Goal: Task Accomplishment & Management: Manage account settings

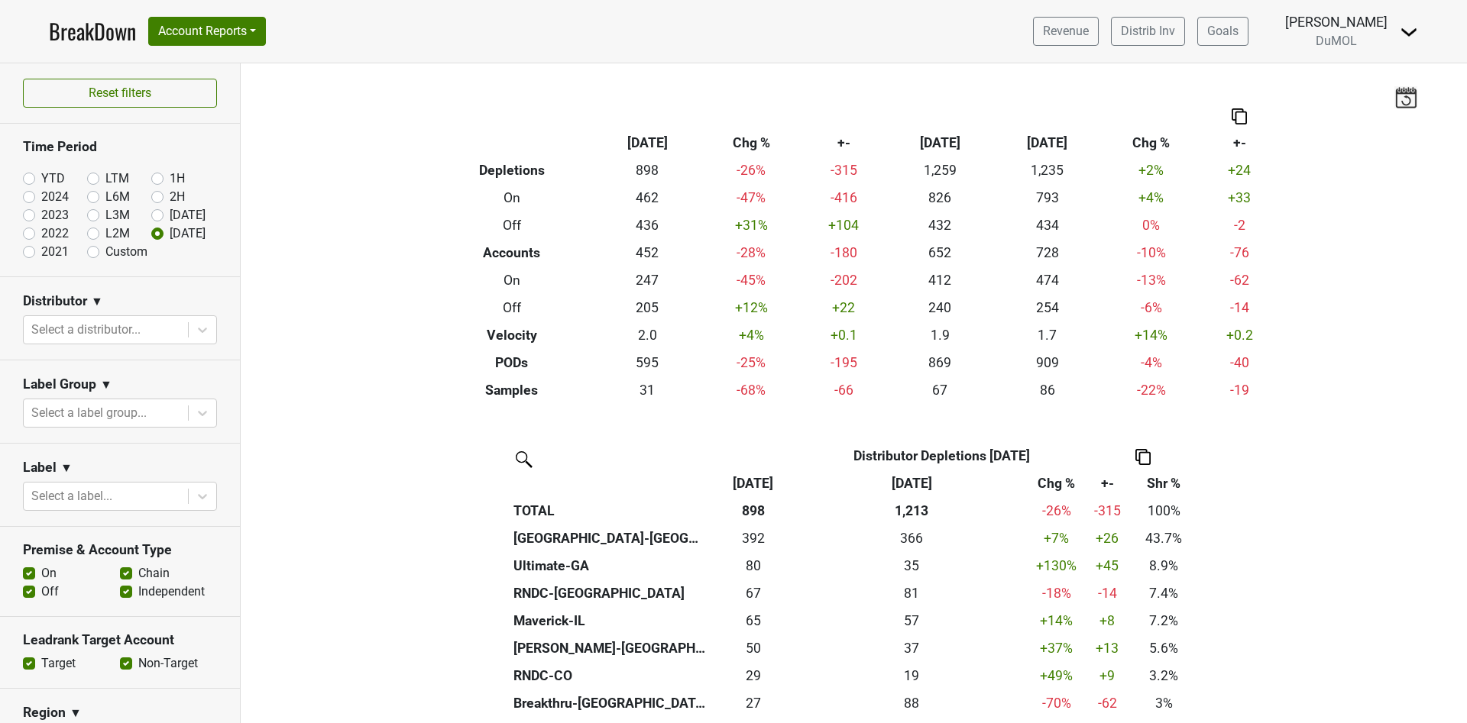
click at [73, 21] on link "BreakDown" at bounding box center [92, 31] width 87 height 32
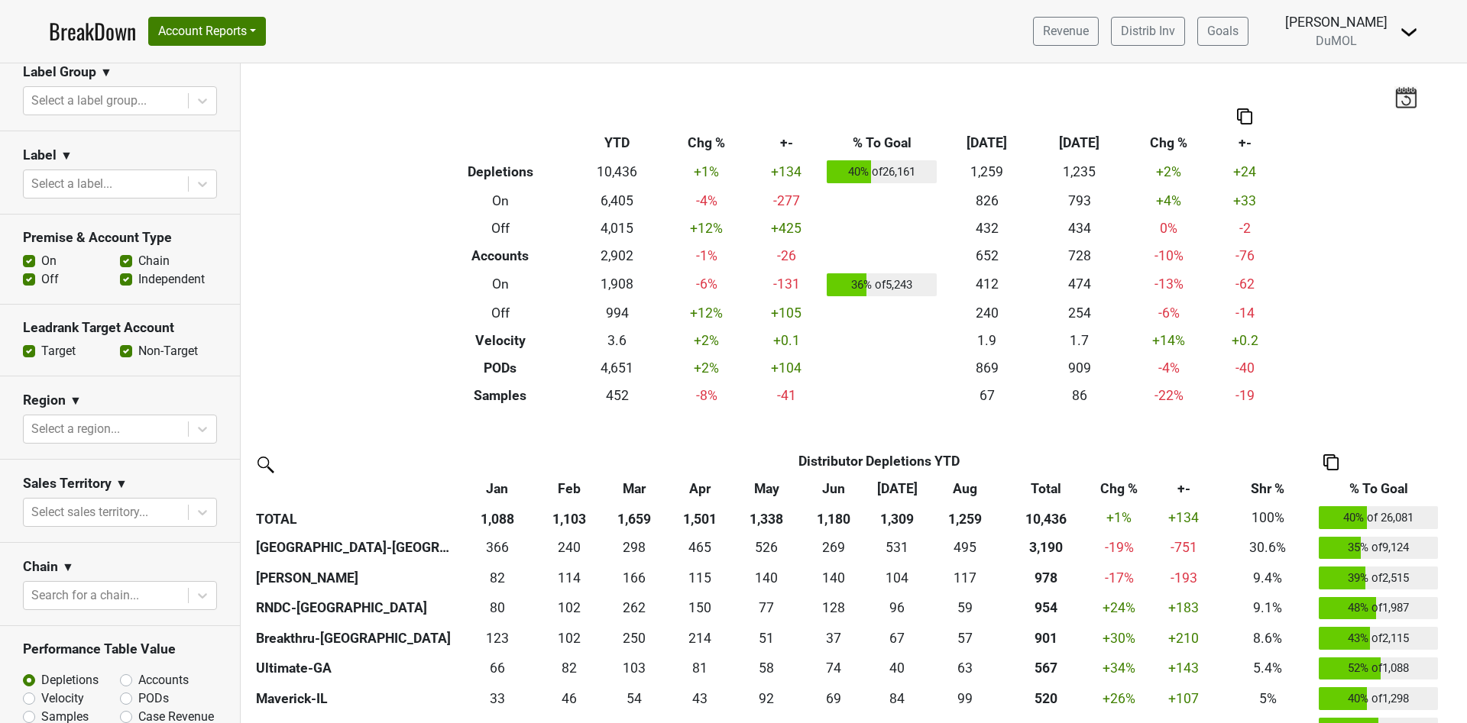
scroll to position [344, 0]
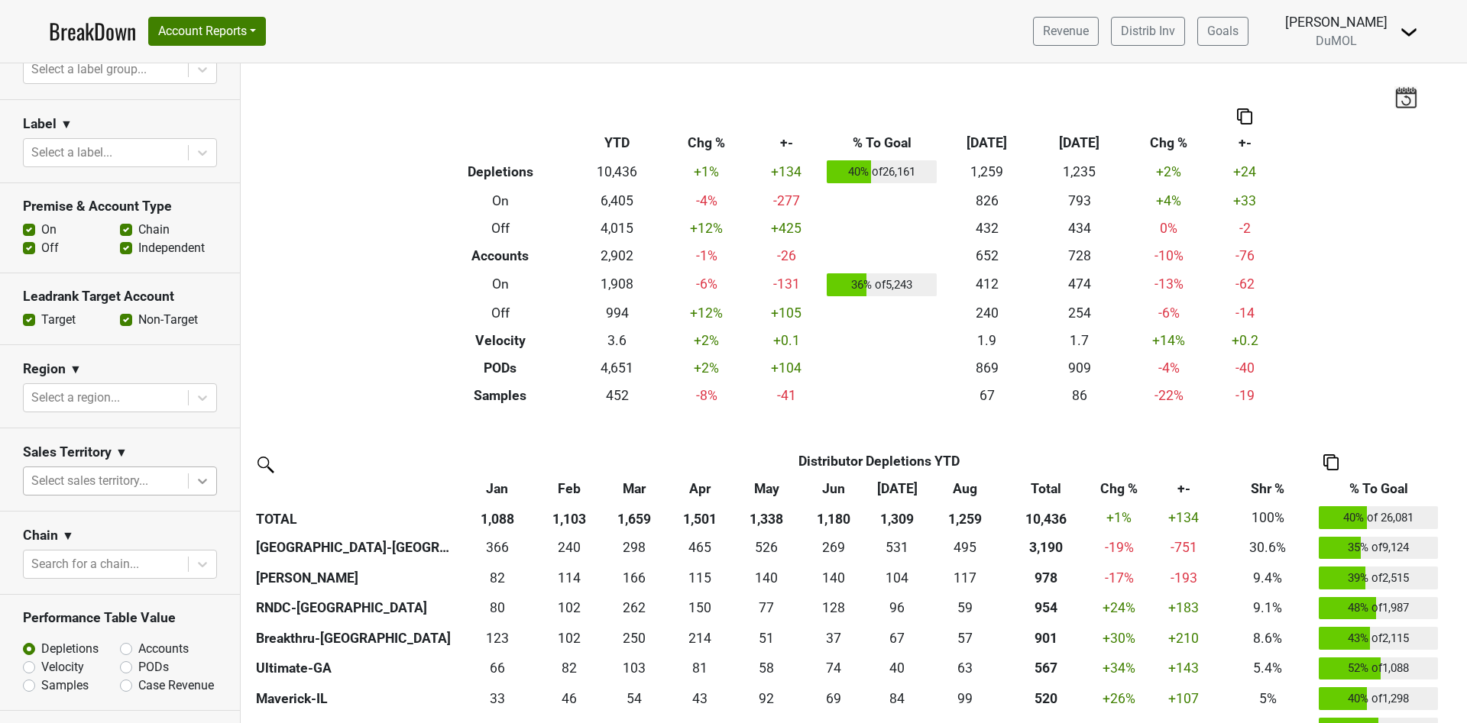
click at [193, 474] on div at bounding box center [203, 482] width 28 height 28
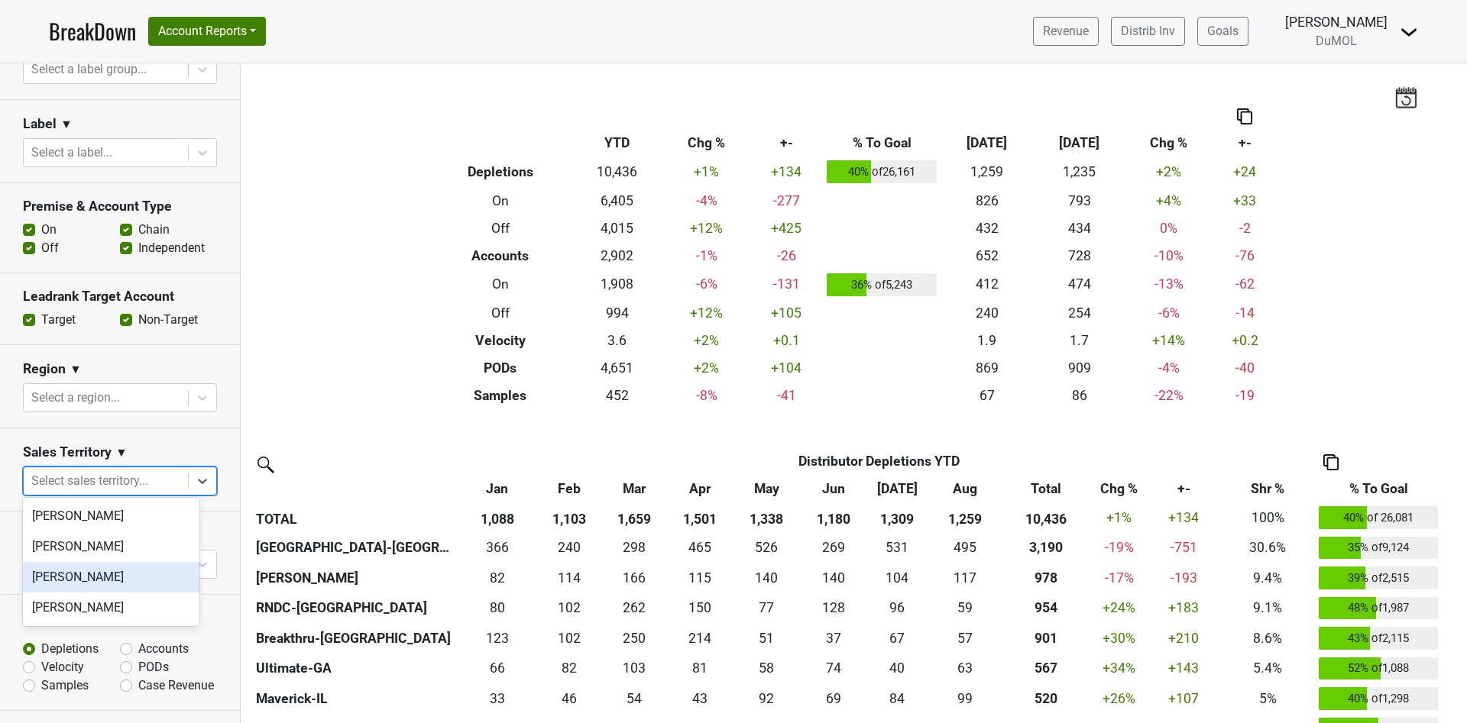
click at [128, 571] on div "Mariette Bolitiski" at bounding box center [111, 577] width 176 height 31
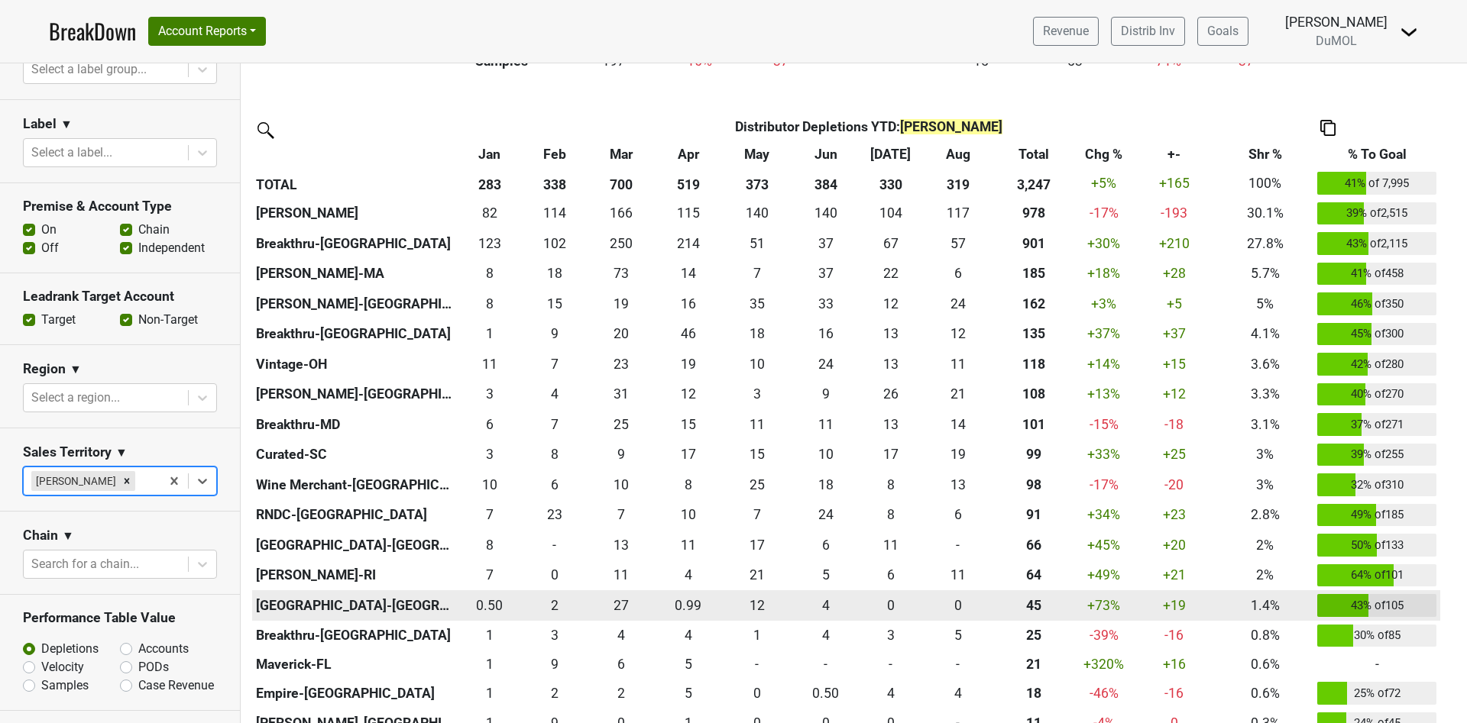
scroll to position [133, 0]
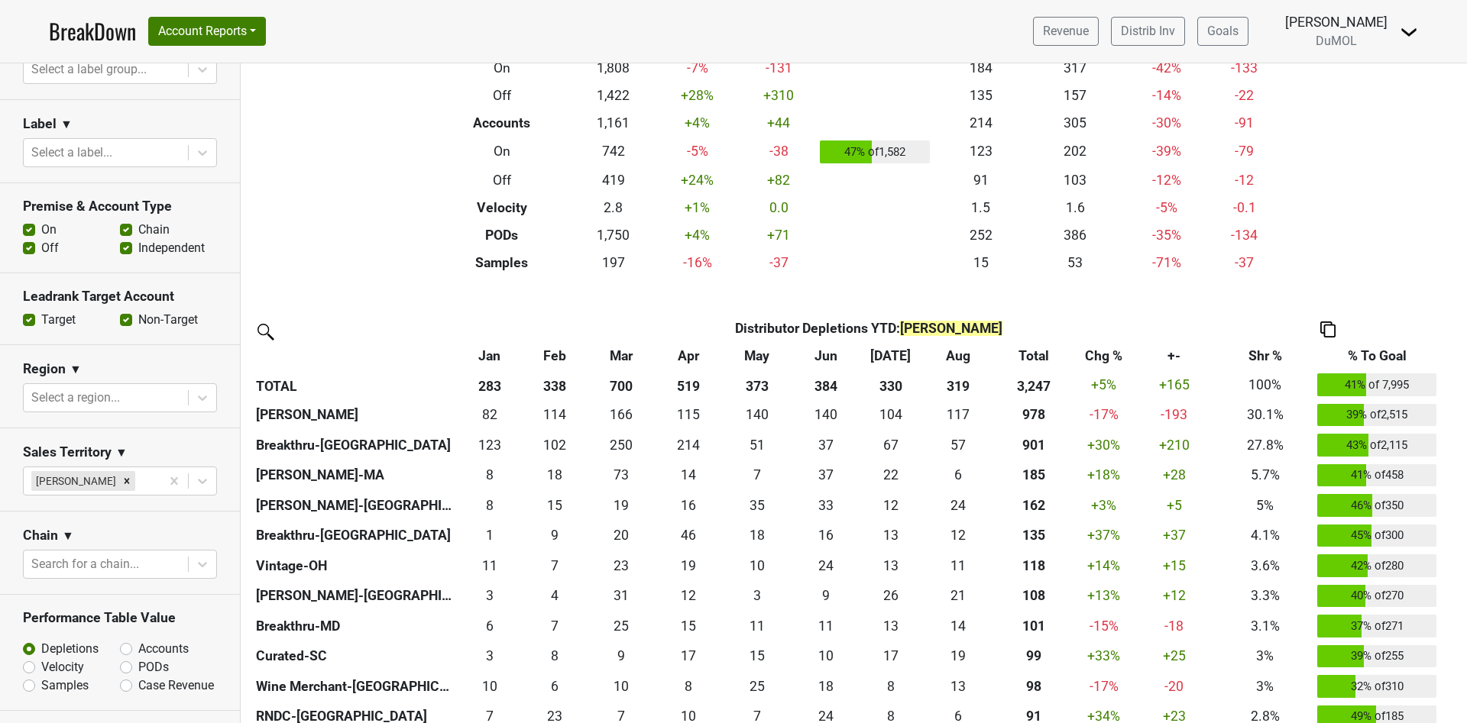
click at [41, 246] on label "Off" at bounding box center [50, 248] width 18 height 18
click at [27, 246] on input "Off" at bounding box center [29, 246] width 12 height 15
checkbox input "false"
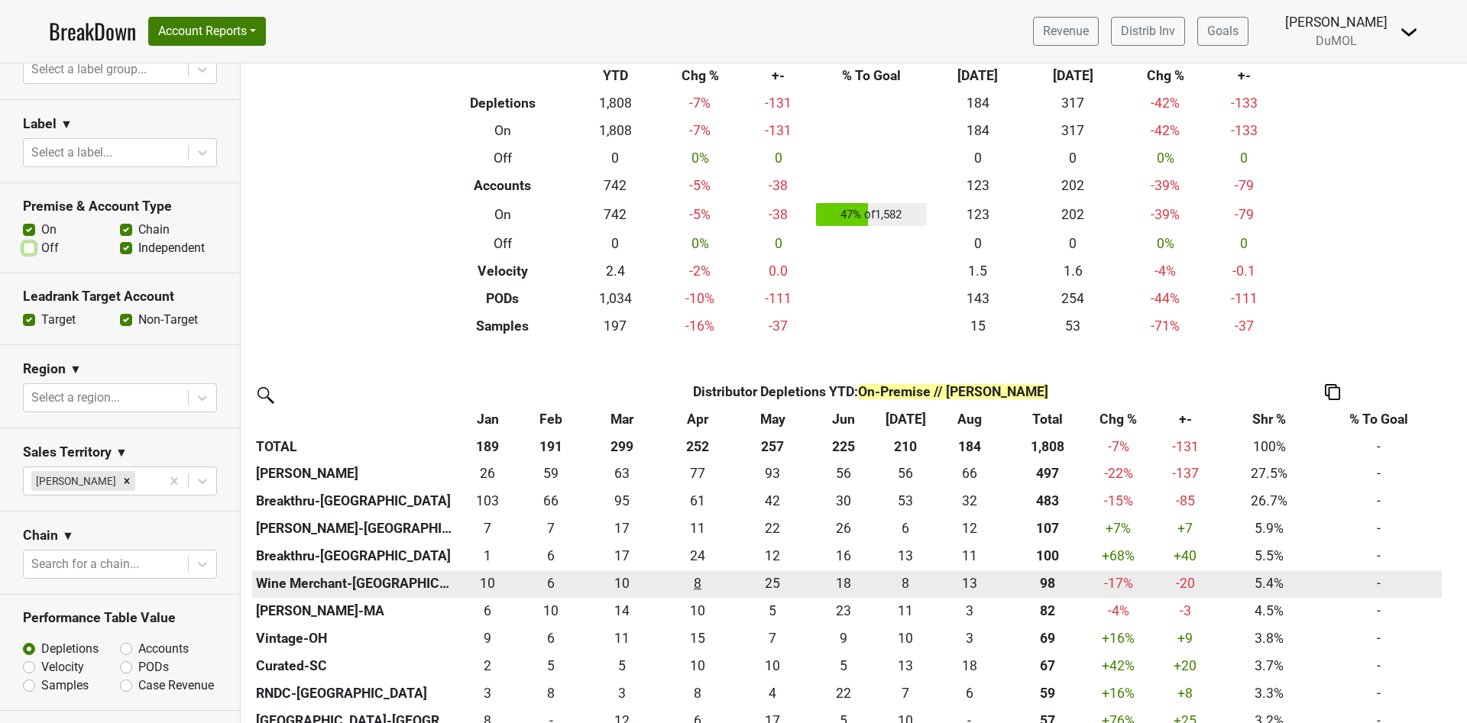
scroll to position [0, 0]
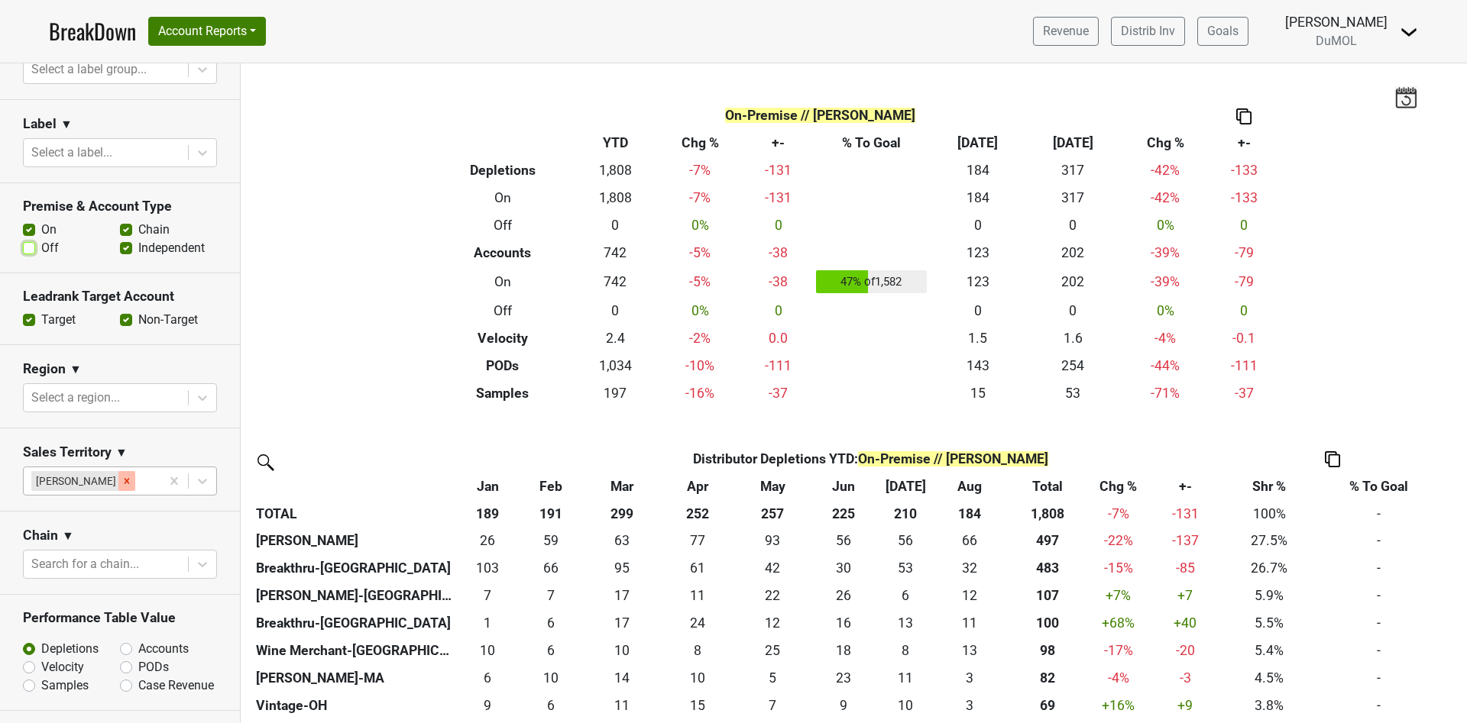
click at [125, 482] on div "Remove Mariette Bolitiski" at bounding box center [126, 481] width 17 height 20
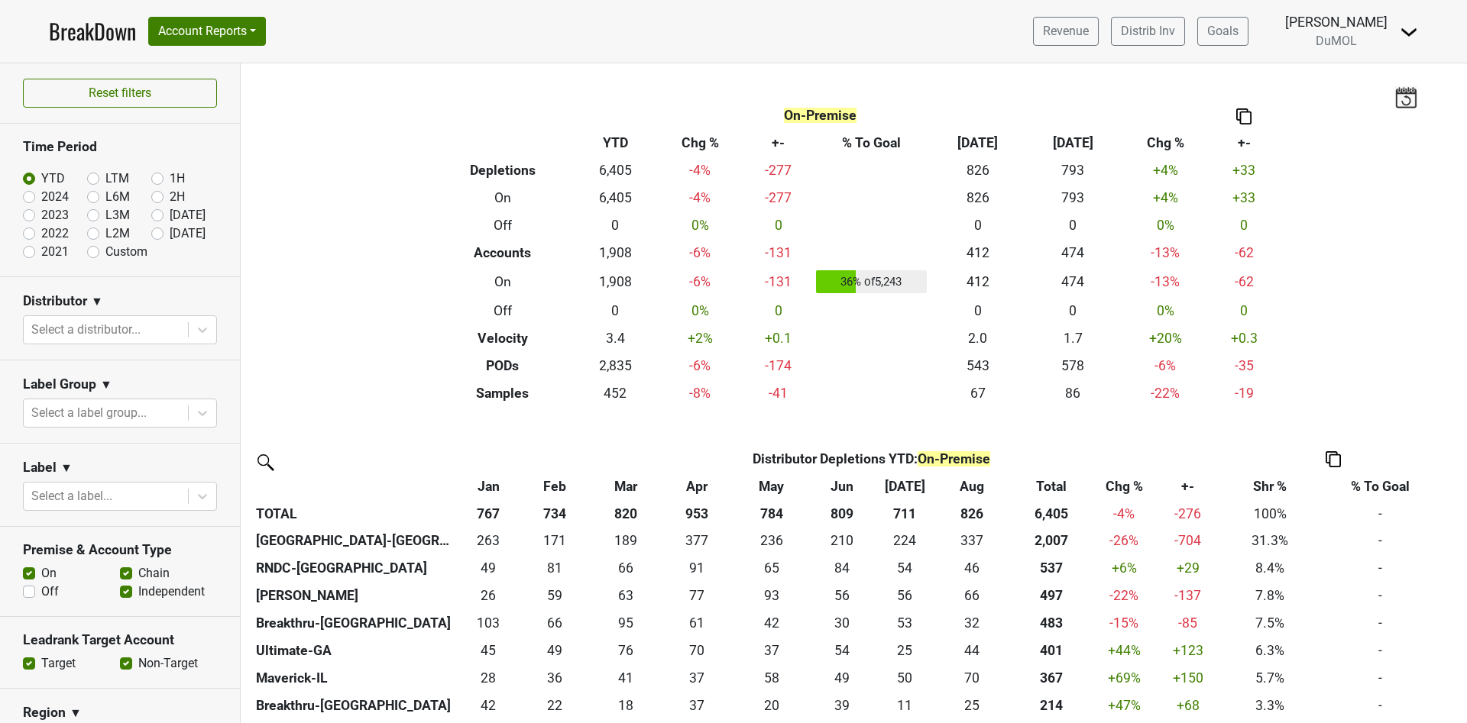
click at [88, 35] on link "BreakDown" at bounding box center [92, 31] width 87 height 32
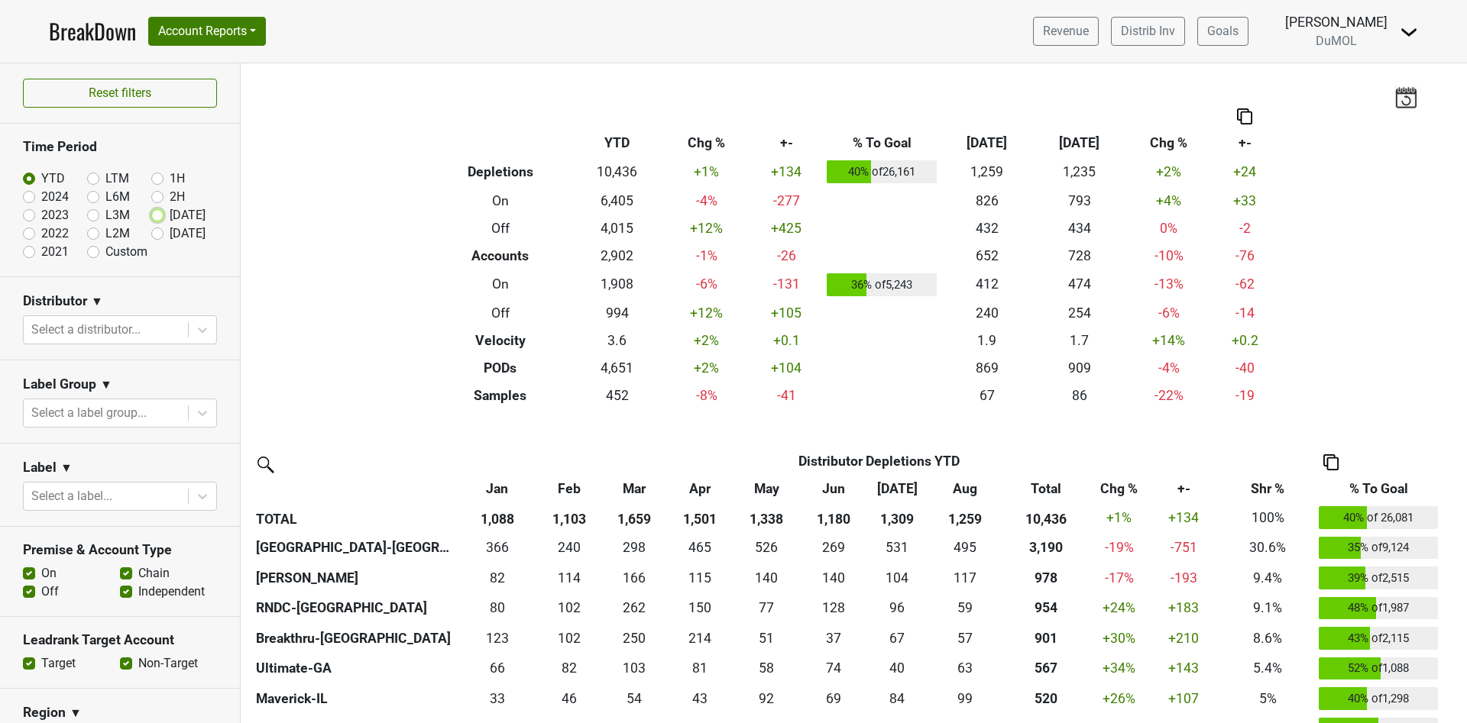
click at [153, 218] on input "[DATE]" at bounding box center [181, 213] width 61 height 15
radio input "true"
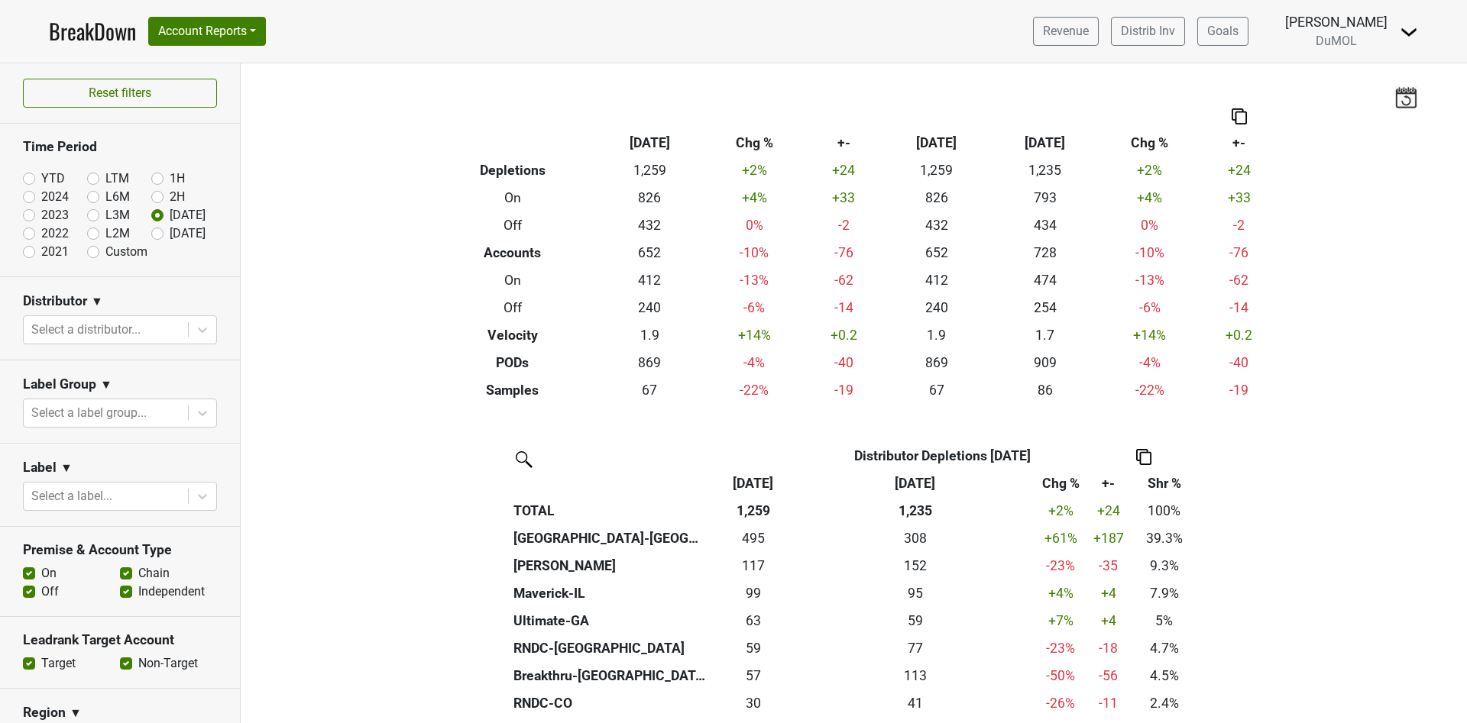
click at [170, 231] on label "[DATE]" at bounding box center [188, 234] width 36 height 18
click at [151, 231] on input "[DATE]" at bounding box center [181, 232] width 61 height 15
radio input "true"
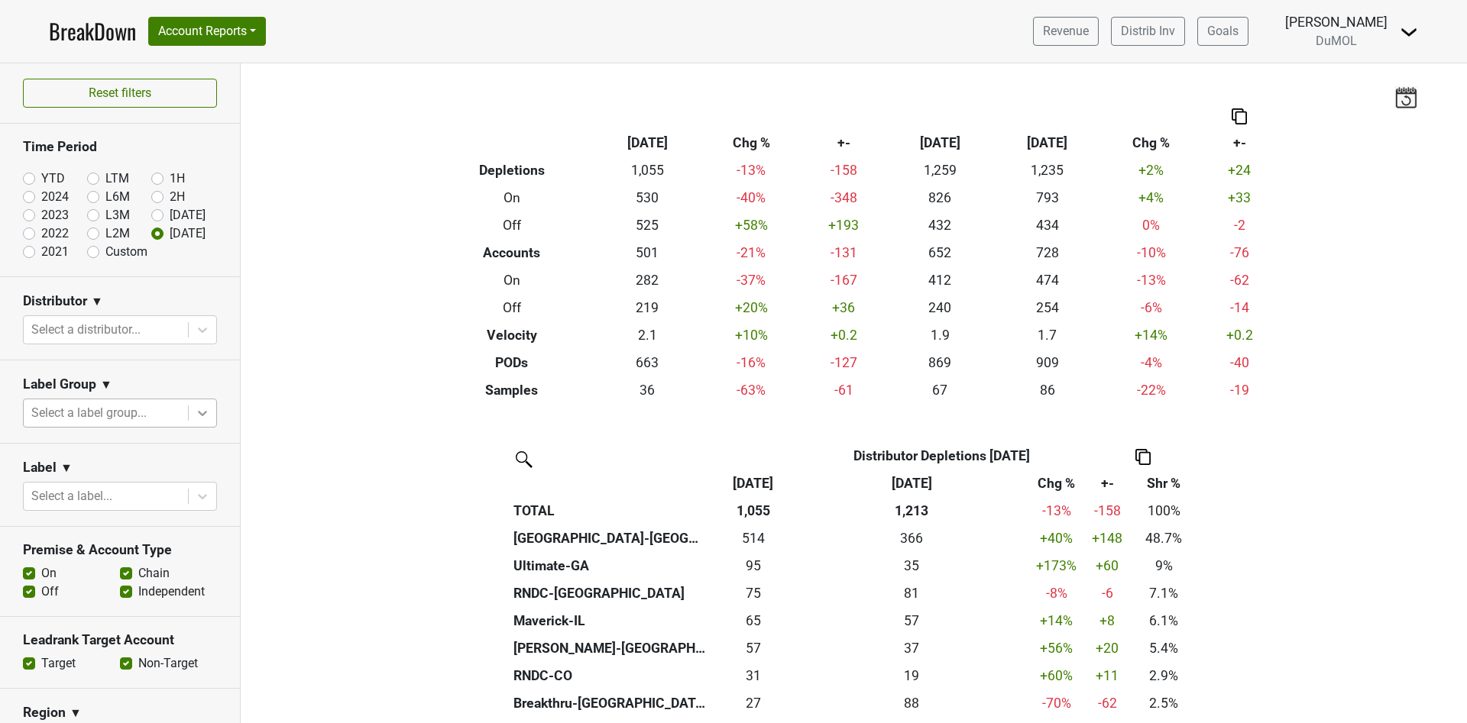
click at [198, 413] on icon at bounding box center [202, 413] width 9 height 5
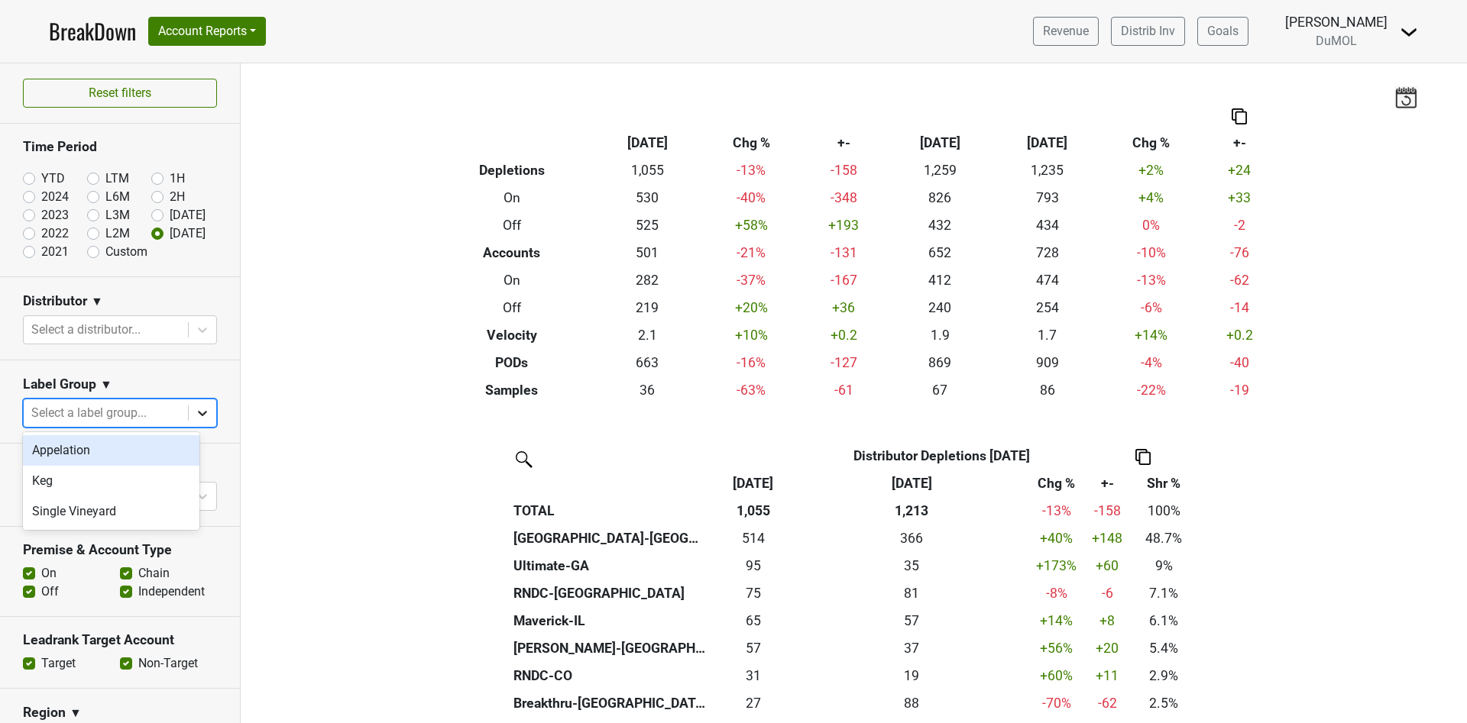
click at [195, 409] on icon at bounding box center [202, 413] width 15 height 15
click at [198, 329] on icon at bounding box center [202, 330] width 9 height 5
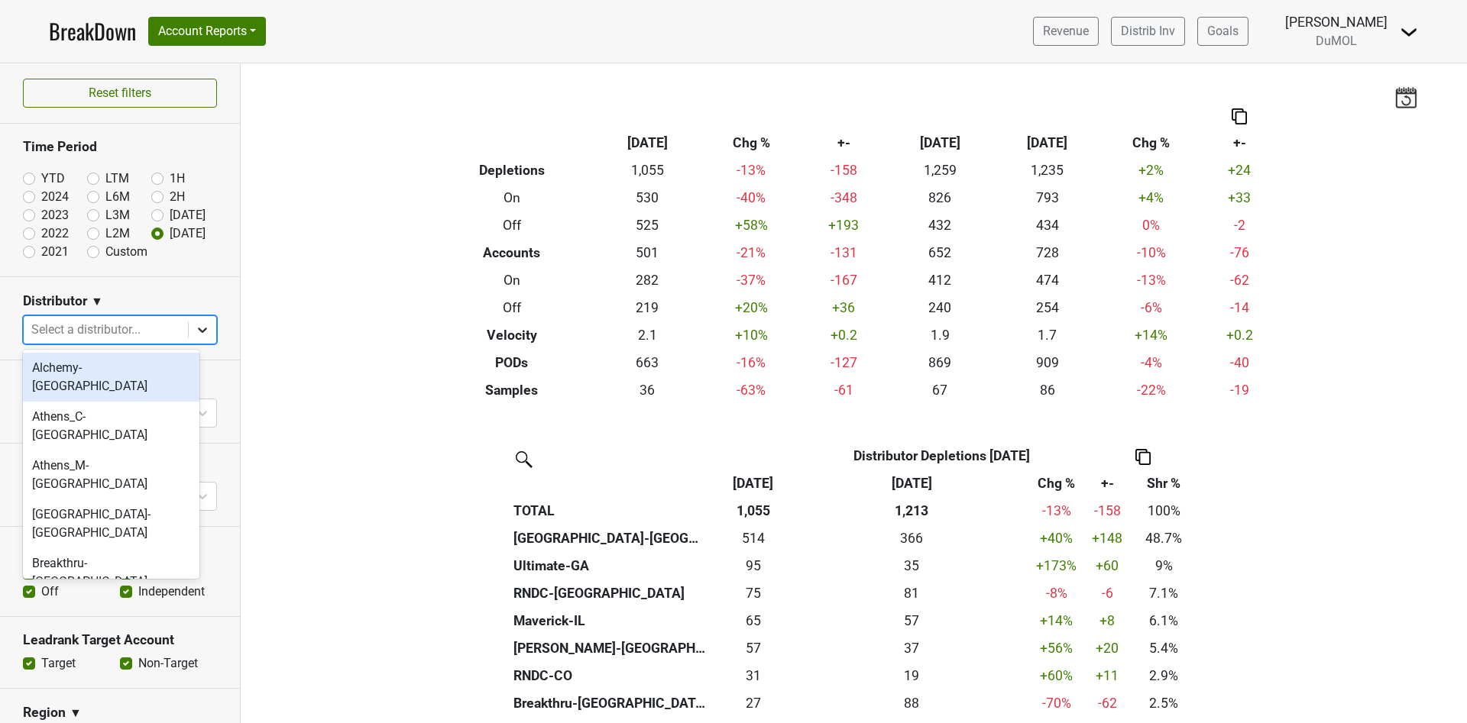
click at [195, 326] on icon at bounding box center [202, 329] width 15 height 15
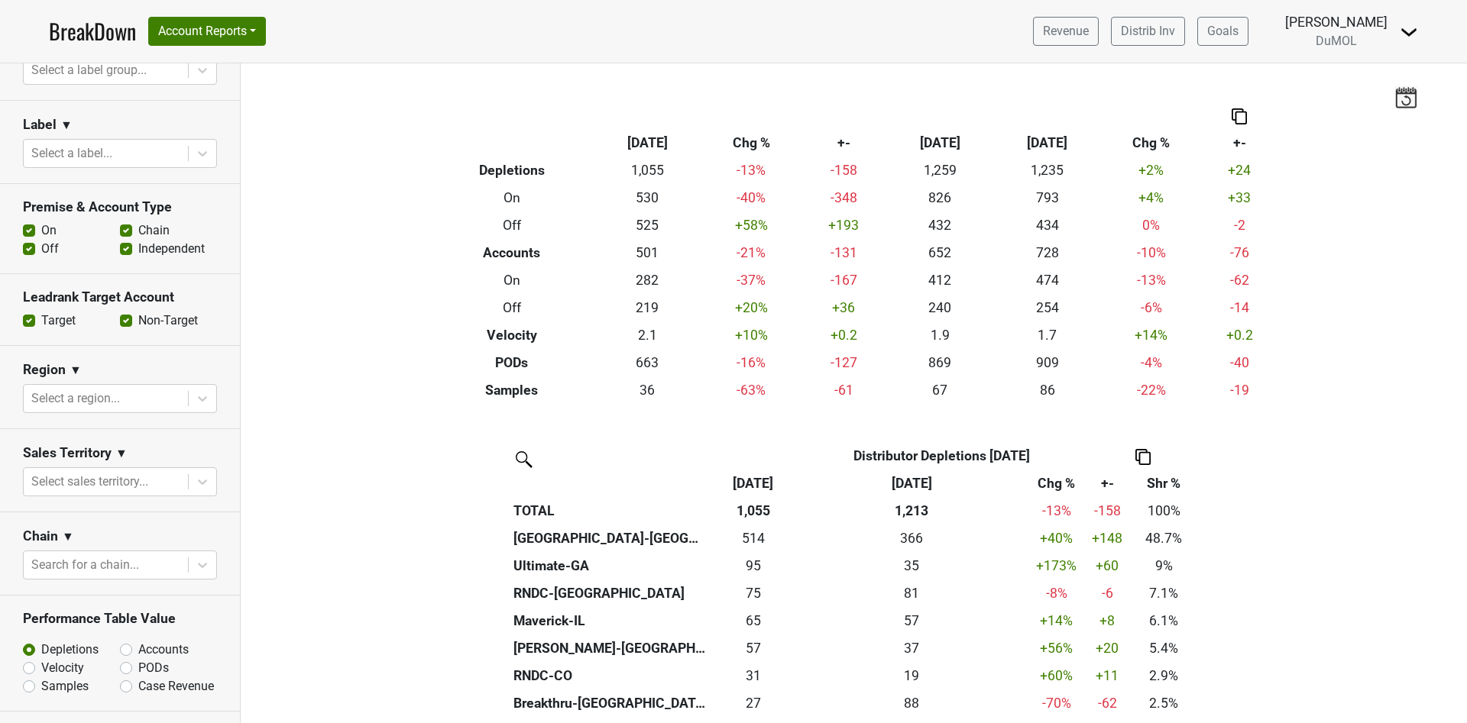
scroll to position [344, 0]
click at [193, 472] on div at bounding box center [203, 482] width 28 height 28
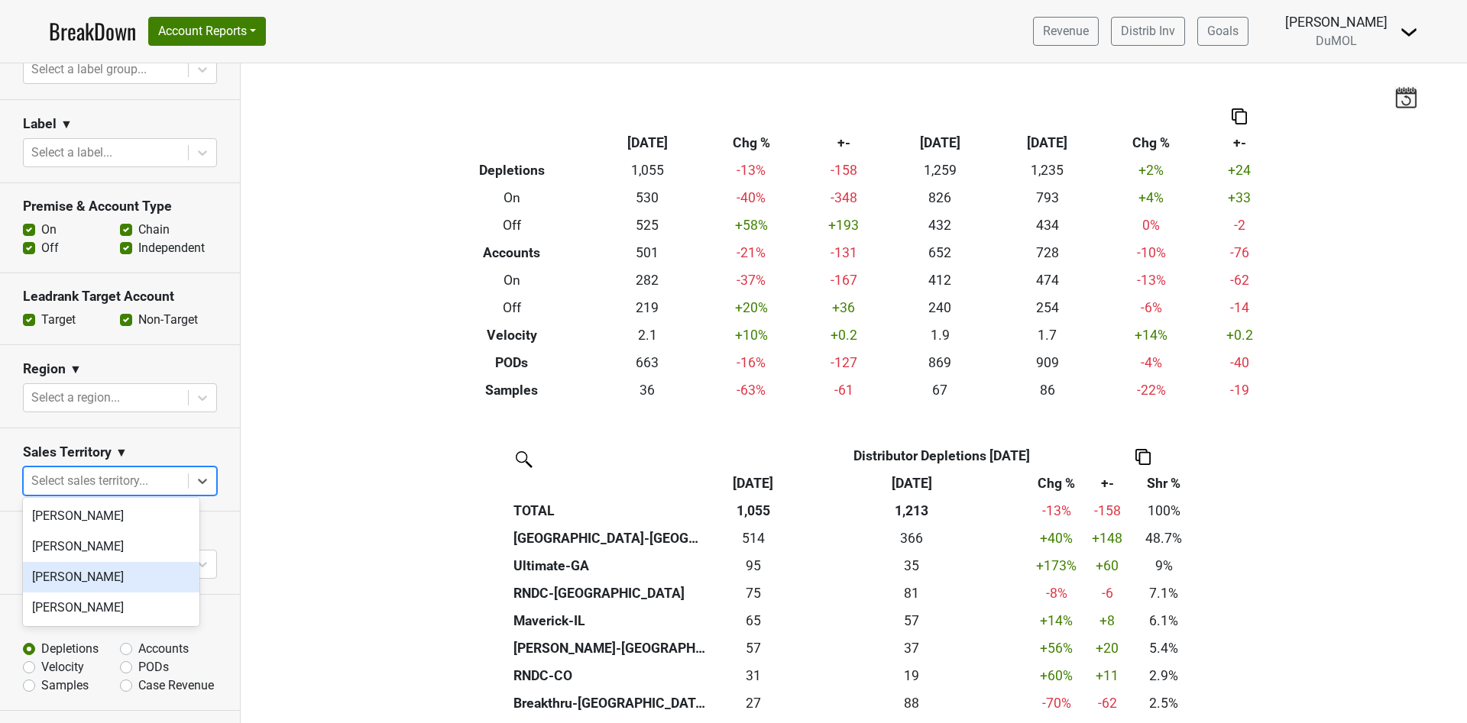
click at [137, 572] on div "Mariette Bolitiski" at bounding box center [111, 577] width 176 height 31
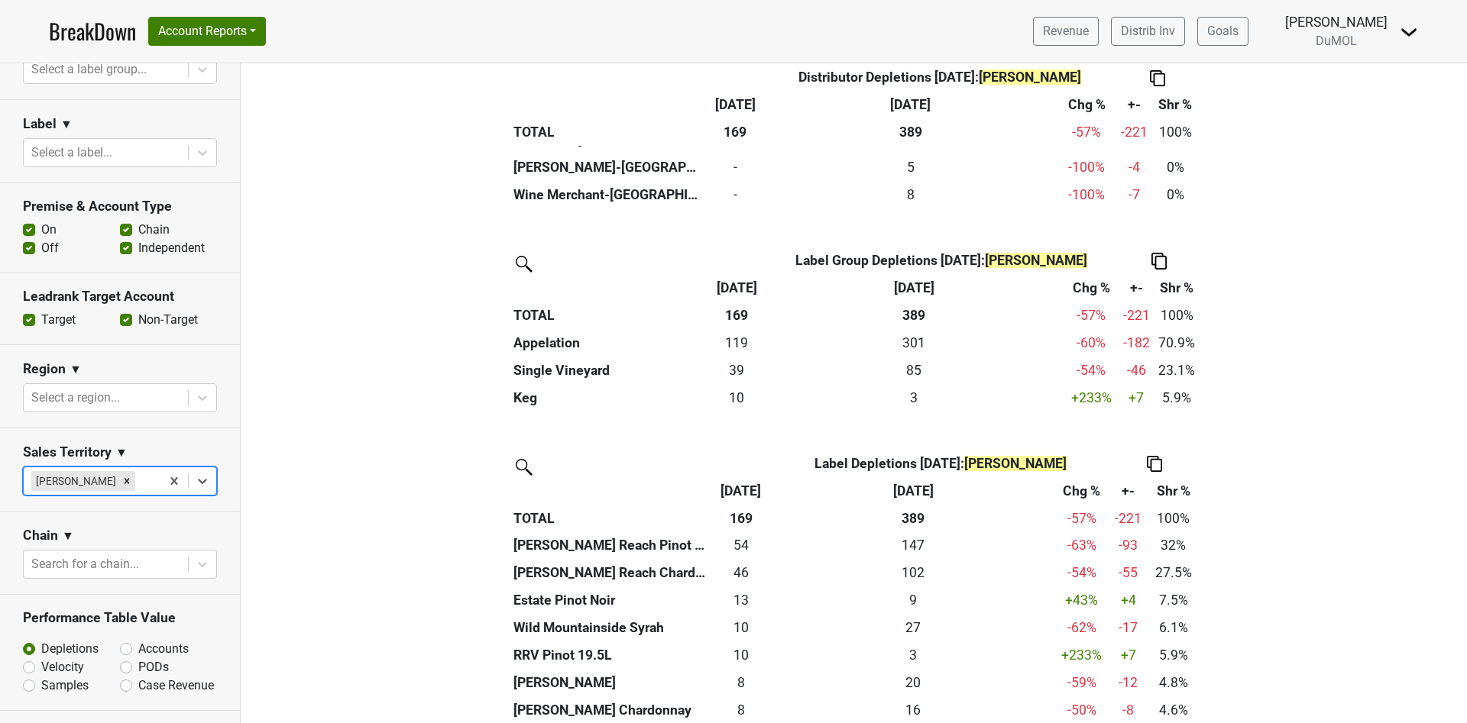
scroll to position [1031, 0]
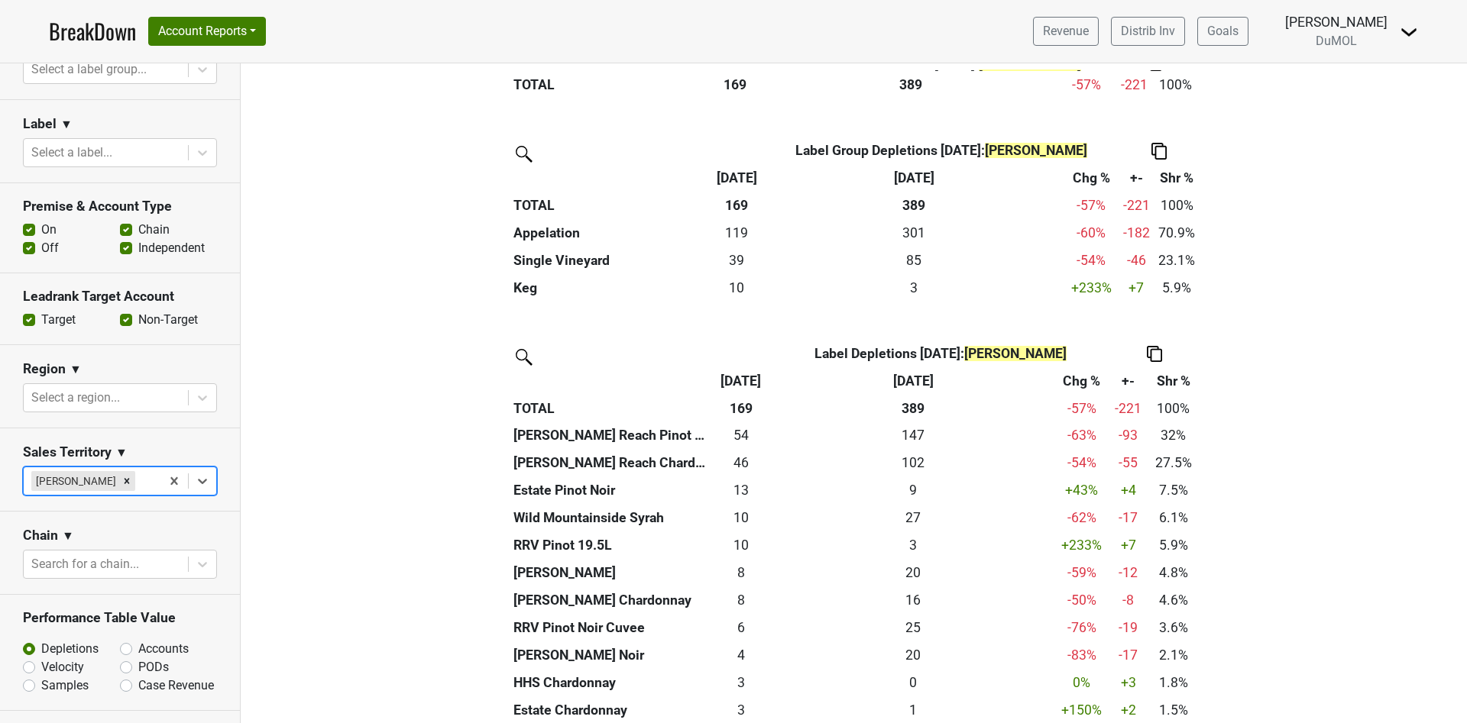
click at [124, 479] on icon "Remove Mariette Bolitiski" at bounding box center [126, 481] width 11 height 11
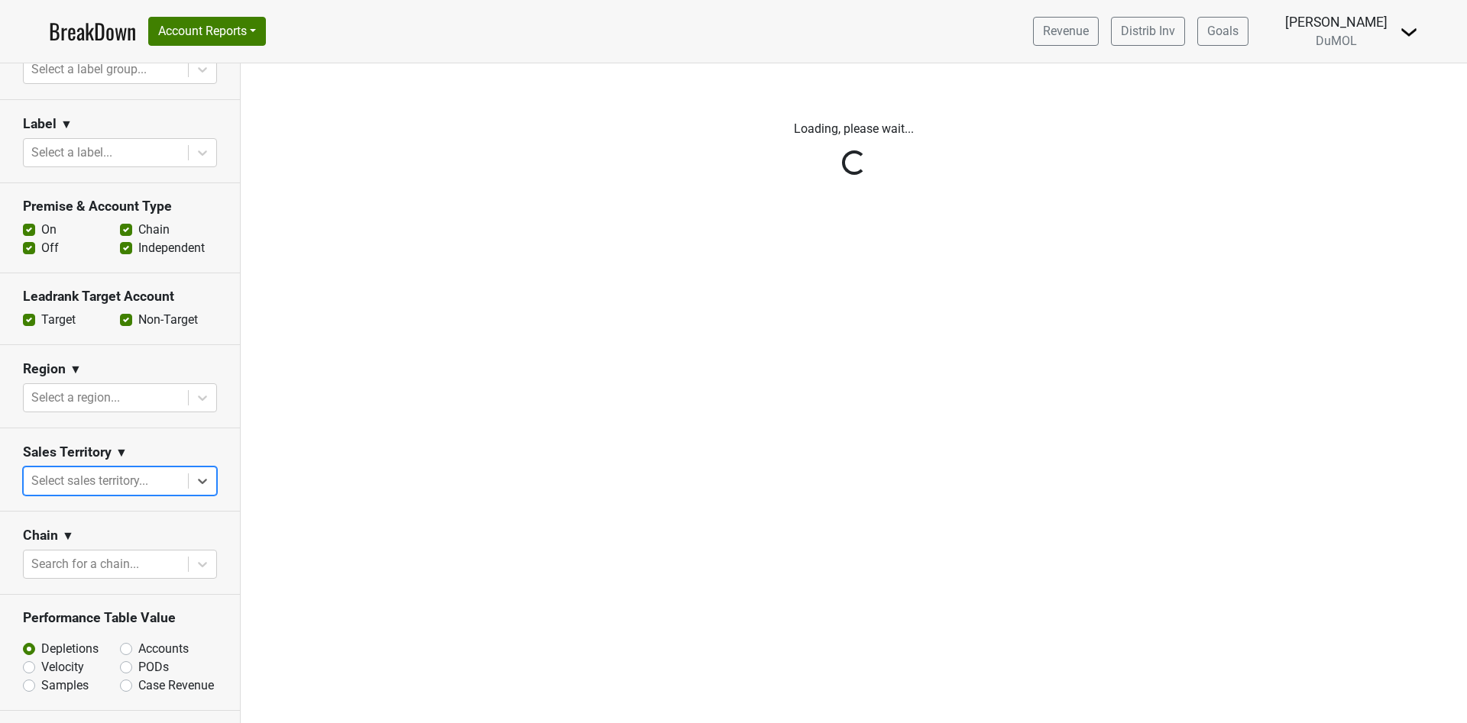
scroll to position [0, 0]
